Goal: Task Accomplishment & Management: Use online tool/utility

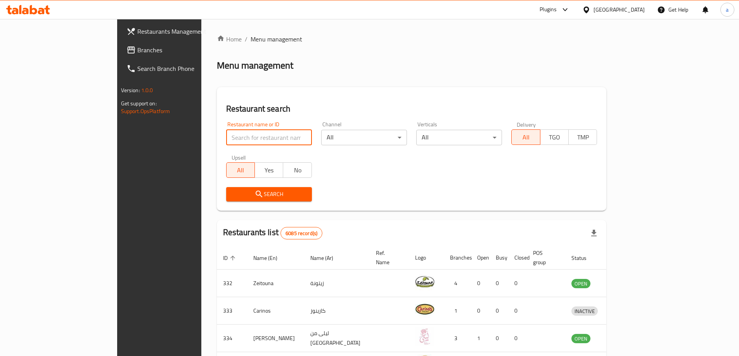
click at [226, 134] on input "search" at bounding box center [269, 138] width 86 height 16
click button "Search" at bounding box center [269, 194] width 86 height 14
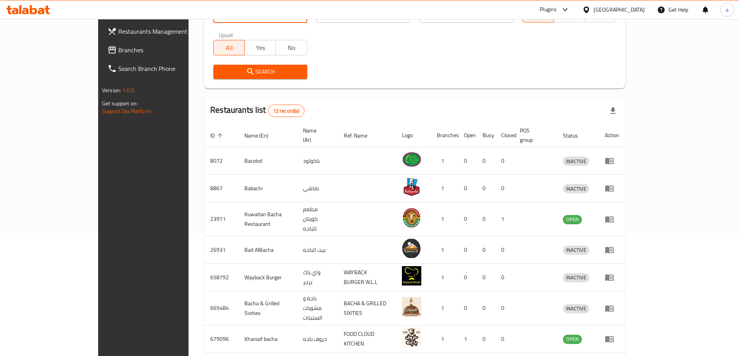
scroll to position [54, 0]
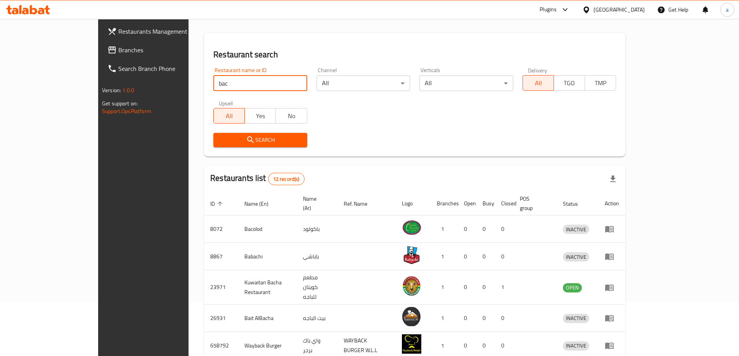
click at [213, 79] on input "bac" at bounding box center [259, 84] width 93 height 16
type input "bacl"
click button "Search" at bounding box center [259, 140] width 93 height 14
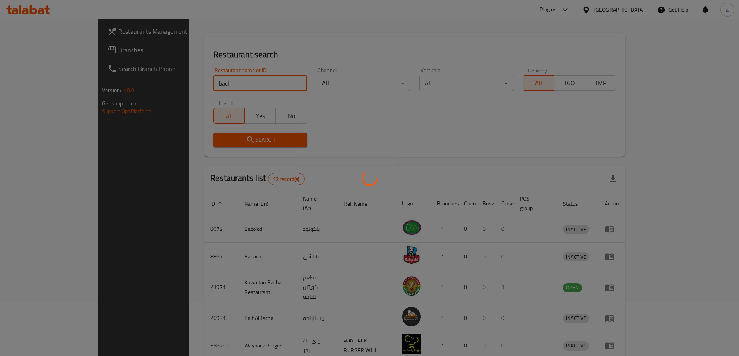
scroll to position [0, 0]
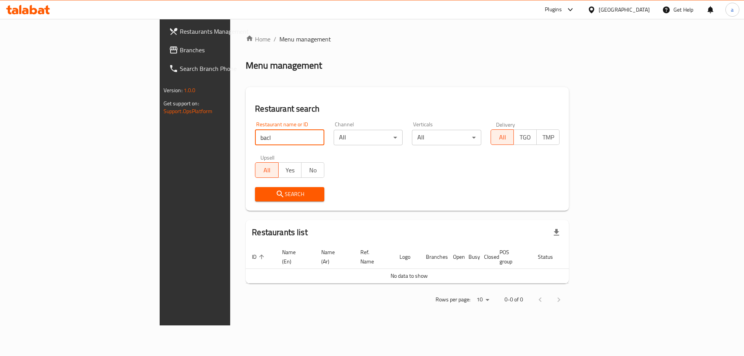
click at [632, 9] on div "Bahrain" at bounding box center [624, 9] width 51 height 9
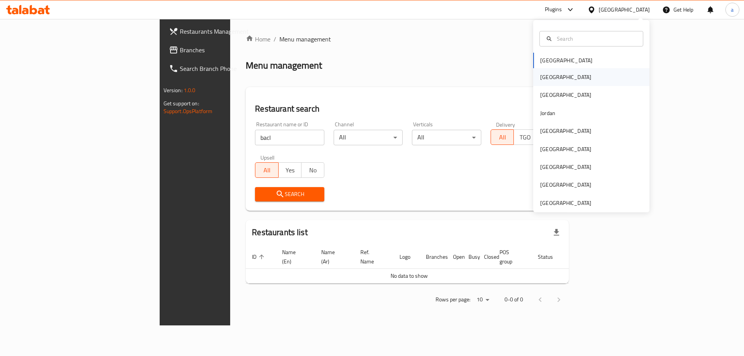
click at [563, 77] on div "[GEOGRAPHIC_DATA]" at bounding box center [592, 77] width 116 height 18
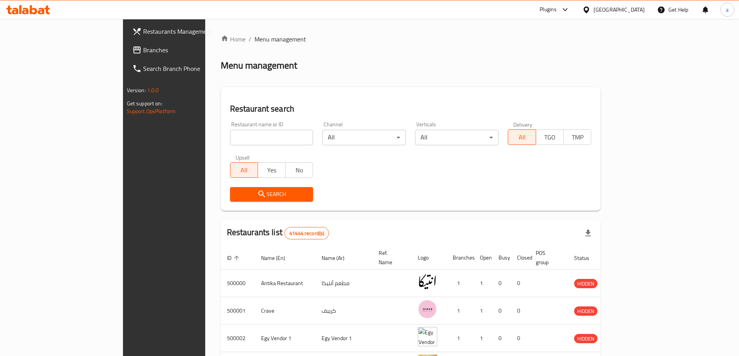
click at [230, 137] on input "search" at bounding box center [271, 138] width 83 height 16
type input "bacl"
click button "Search" at bounding box center [271, 194] width 83 height 14
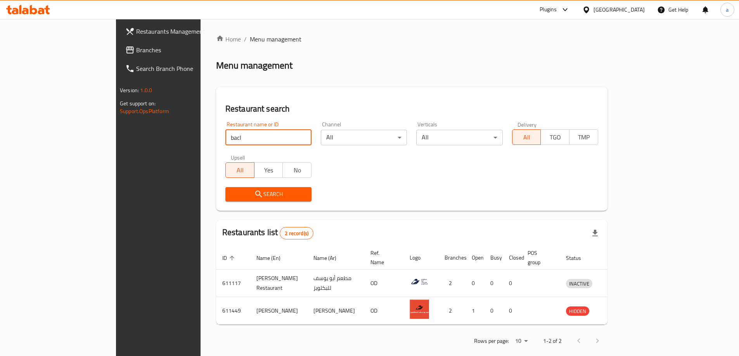
click at [225, 143] on input "bacl" at bounding box center [268, 138] width 86 height 16
click at [634, 12] on div "[GEOGRAPHIC_DATA]" at bounding box center [618, 9] width 51 height 9
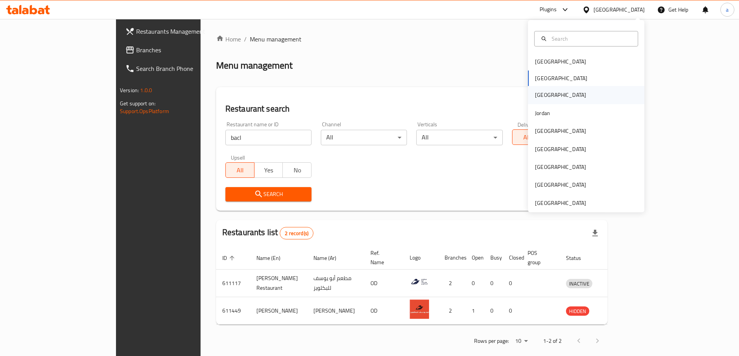
click at [535, 94] on div "Iraq" at bounding box center [560, 95] width 51 height 9
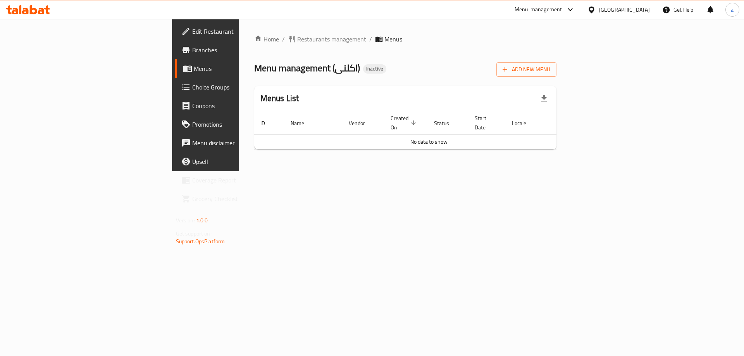
click at [557, 60] on div "Add New Menu" at bounding box center [527, 67] width 60 height 17
click at [551, 70] on span "Add New Menu" at bounding box center [527, 70] width 48 height 10
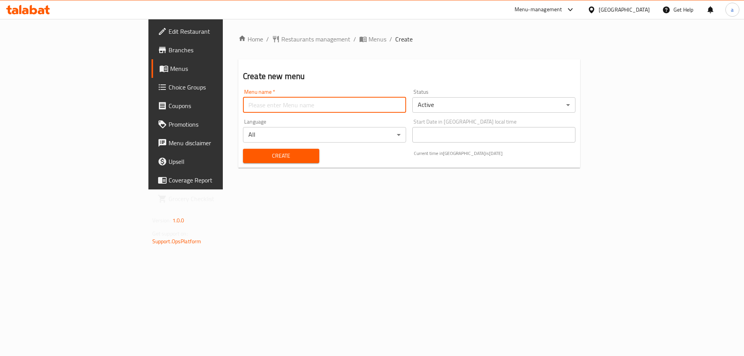
click at [406, 103] on input "text" at bounding box center [324, 105] width 163 height 16
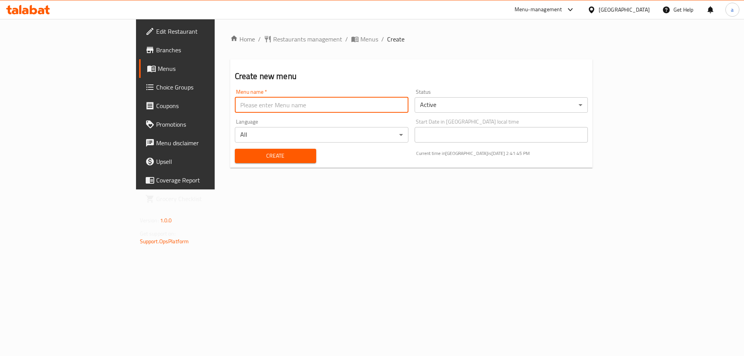
type input "Taha"
click at [235, 162] on button "Create" at bounding box center [275, 156] width 81 height 14
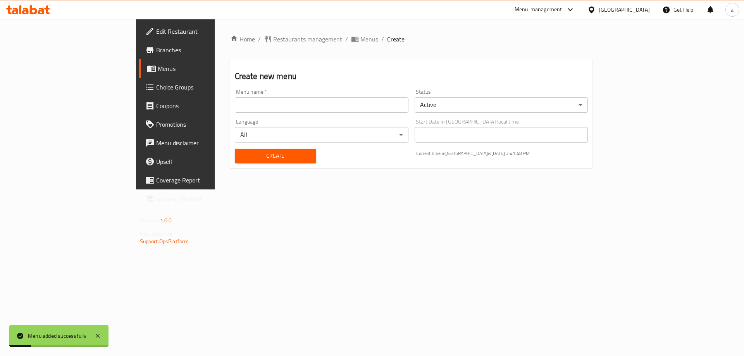
click at [361, 43] on span "Menus" at bounding box center [370, 39] width 18 height 9
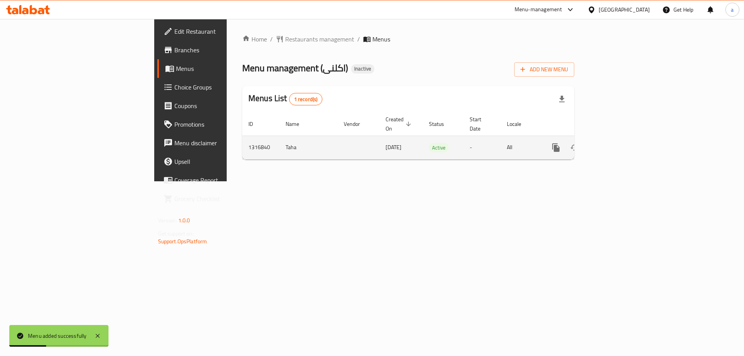
click at [617, 143] on icon "enhanced table" at bounding box center [612, 147] width 9 height 9
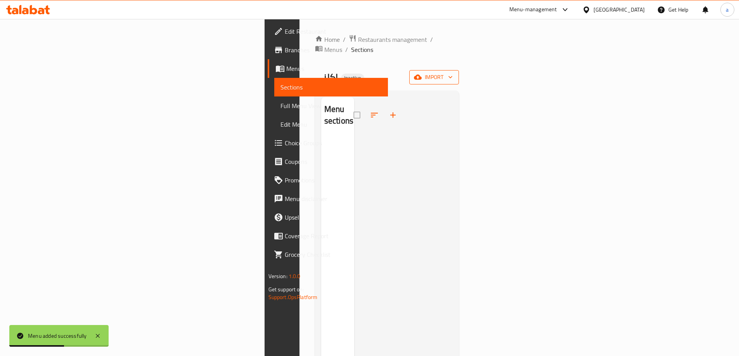
click at [459, 73] on button "import" at bounding box center [434, 77] width 50 height 14
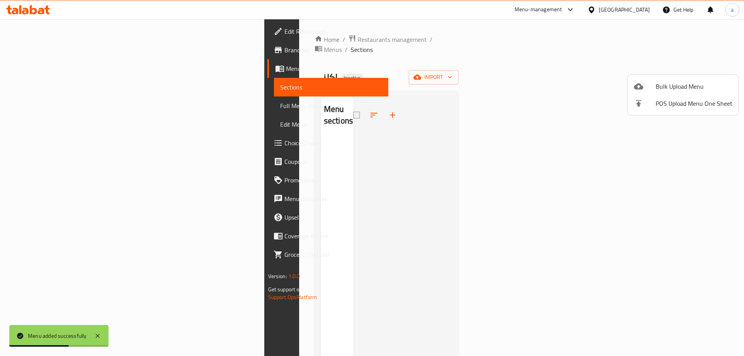
click at [682, 86] on span "Bulk Upload Menu" at bounding box center [694, 86] width 77 height 9
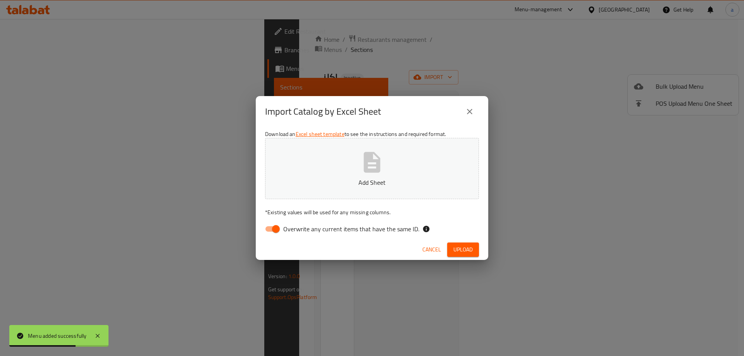
click at [389, 147] on button "Add Sheet" at bounding box center [372, 168] width 214 height 61
click at [271, 231] on input "Overwrite any current items that have the same ID." at bounding box center [276, 229] width 44 height 15
checkbox input "false"
click at [461, 254] on span "Upload" at bounding box center [463, 250] width 19 height 10
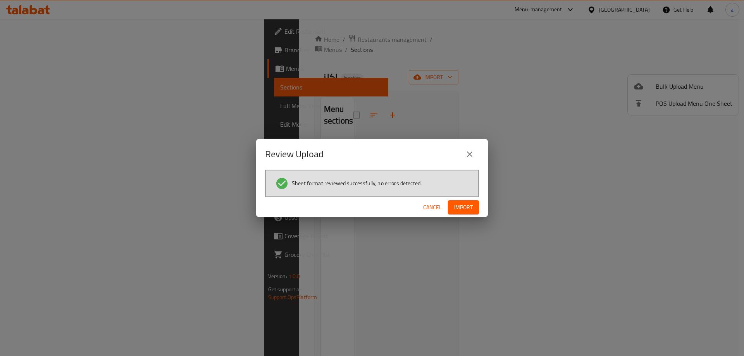
drag, startPoint x: 478, startPoint y: 212, endPoint x: 437, endPoint y: 193, distance: 45.8
click at [478, 212] on button "Import" at bounding box center [463, 207] width 31 height 14
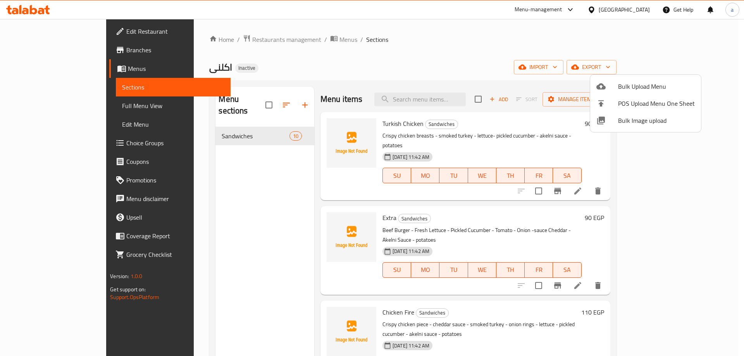
click at [75, 108] on div at bounding box center [372, 178] width 744 height 356
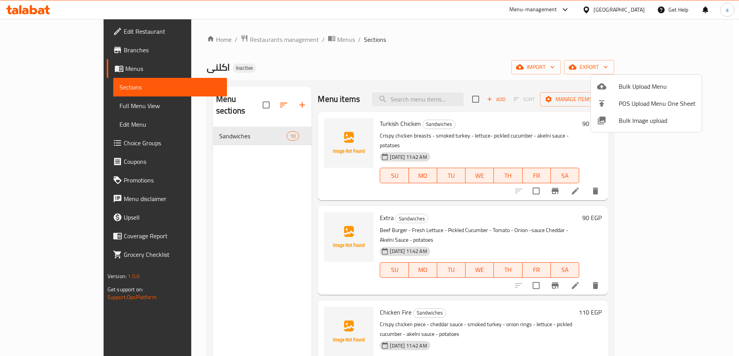
click at [119, 108] on span "Full Menu View" at bounding box center [169, 105] width 101 height 9
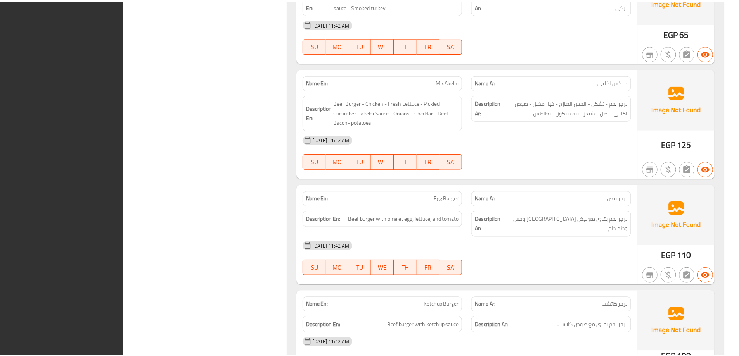
scroll to position [883, 0]
